Goal: Find specific page/section: Find specific page/section

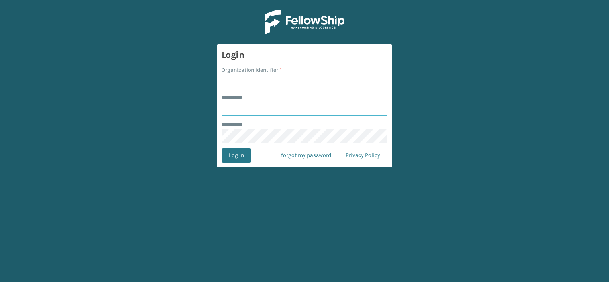
type input "***"
click at [252, 83] on input "Organization Identifier *" at bounding box center [305, 81] width 166 height 14
drag, startPoint x: 252, startPoint y: 82, endPoint x: 322, endPoint y: 83, distance: 71.0
click at [322, 83] on input "LIFESTYLE SOLUTIONS" at bounding box center [305, 81] width 166 height 14
type input "LIFESTYLE"
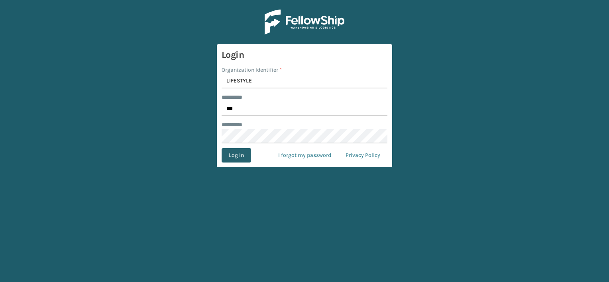
click at [239, 160] on button "Log In" at bounding box center [236, 155] width 29 height 14
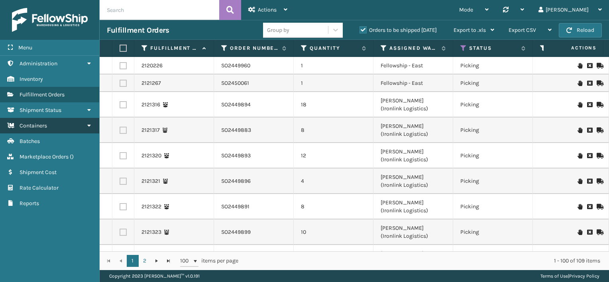
click at [56, 125] on link "Containers" at bounding box center [49, 126] width 99 height 16
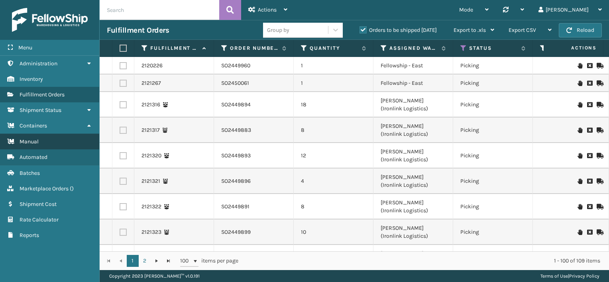
click at [57, 137] on link "Manual" at bounding box center [49, 142] width 99 height 16
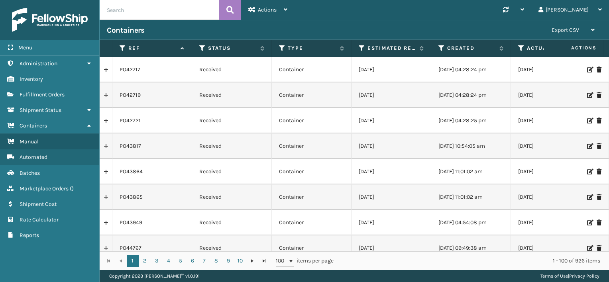
paste input "PO50393"
type input "PO50393"
click at [228, 7] on icon at bounding box center [230, 10] width 8 height 12
